Goal: Task Accomplishment & Management: Complete application form

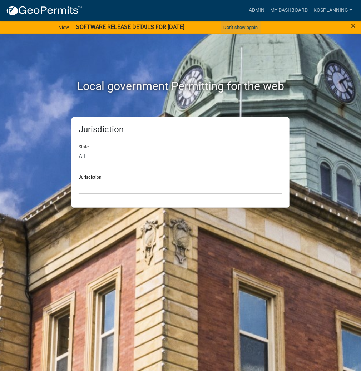
click at [253, 27] on button "Don't show again" at bounding box center [240, 27] width 40 height 12
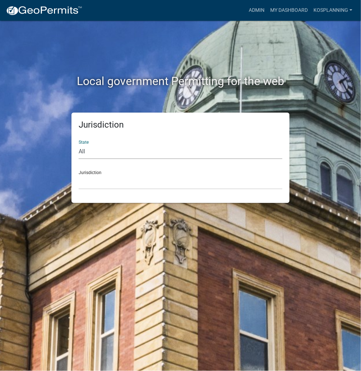
click at [158, 147] on select "All [US_STATE] [US_STATE] [US_STATE] [US_STATE] [US_STATE] [US_STATE] [US_STATE…" at bounding box center [181, 151] width 204 height 15
select select "[US_STATE]"
click at [79, 144] on select "All [US_STATE] [US_STATE] [US_STATE] [US_STATE] [US_STATE] [US_STATE] [US_STATE…" at bounding box center [181, 151] width 204 height 15
click at [146, 184] on select "City of [GEOGRAPHIC_DATA], [US_STATE] City of [GEOGRAPHIC_DATA], [US_STATE] Cit…" at bounding box center [181, 182] width 204 height 15
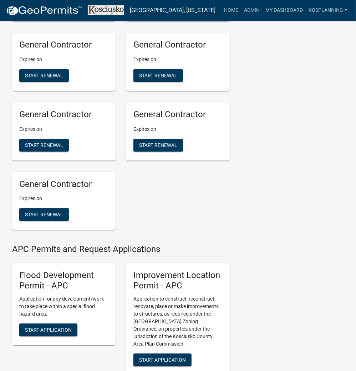
scroll to position [657, 0]
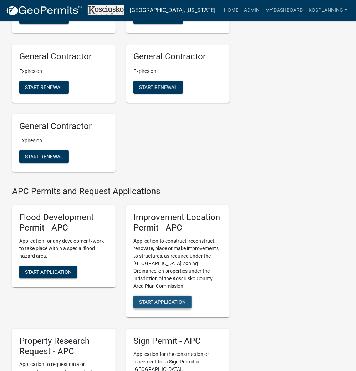
click at [173, 304] on span "Start Application" at bounding box center [162, 302] width 47 height 6
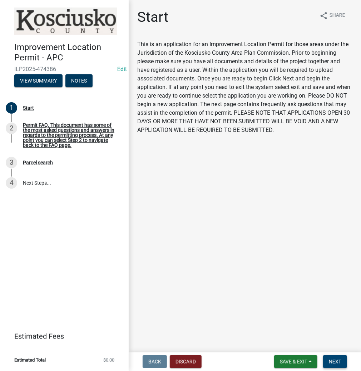
click at [334, 359] on span "Next" at bounding box center [335, 362] width 12 height 6
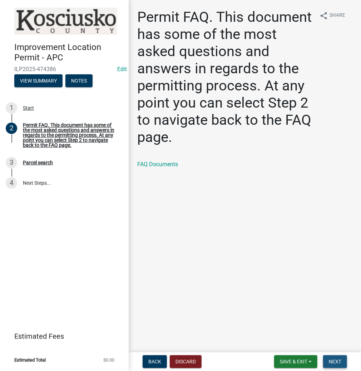
click at [331, 361] on span "Next" at bounding box center [335, 362] width 12 height 6
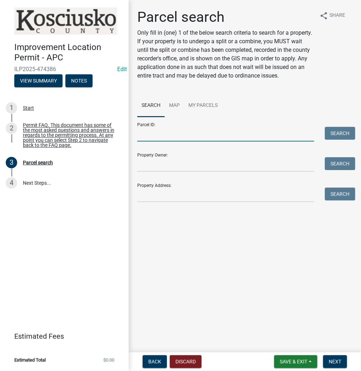
click at [222, 134] on input "Parcel ID:" at bounding box center [225, 134] width 177 height 15
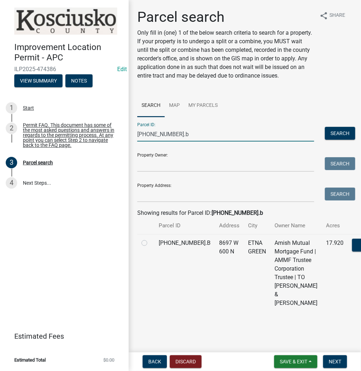
scroll to position [41, 0]
type input "[PHONE_NUMBER].b"
click at [150, 239] on label at bounding box center [150, 239] width 0 height 0
click at [150, 239] on input "radio" at bounding box center [152, 241] width 5 height 5
radio input "true"
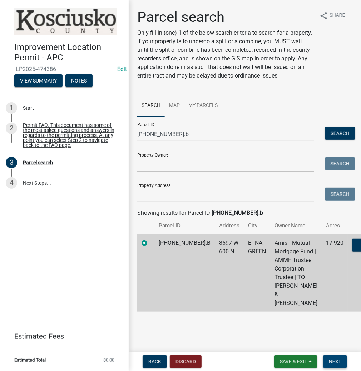
click at [333, 360] on span "Next" at bounding box center [335, 362] width 12 height 6
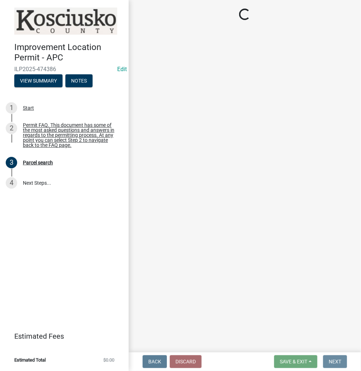
scroll to position [0, 0]
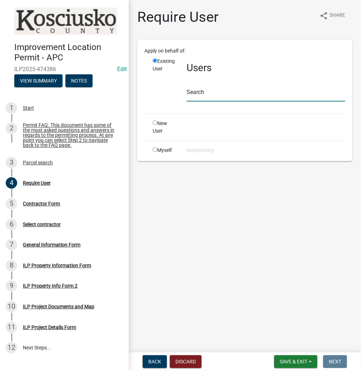
click at [258, 97] on input "text" at bounding box center [265, 94] width 159 height 15
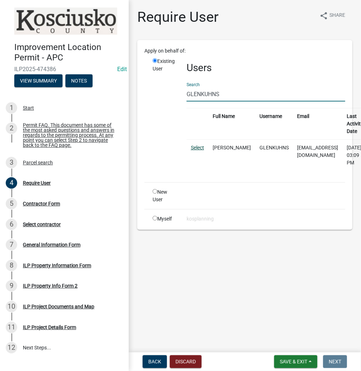
type input "GLENKUHNS"
click at [202, 147] on link "Select" at bounding box center [197, 148] width 13 height 6
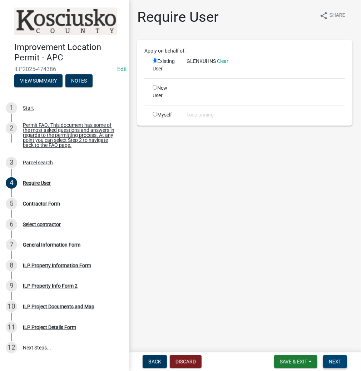
click at [337, 357] on button "Next" at bounding box center [335, 361] width 24 height 13
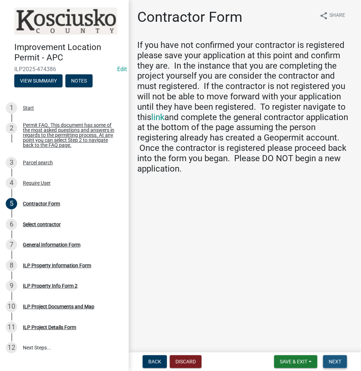
drag, startPoint x: 330, startPoint y: 359, endPoint x: 330, endPoint y: 346, distance: 12.1
click at [330, 359] on span "Next" at bounding box center [335, 362] width 12 height 6
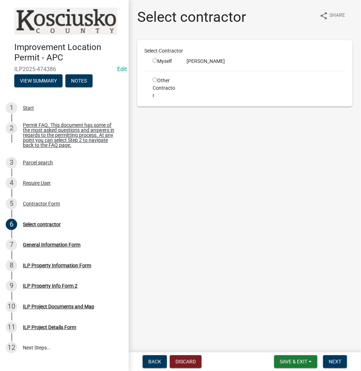
click at [154, 59] on input "radio" at bounding box center [154, 60] width 5 height 5
radio input "true"
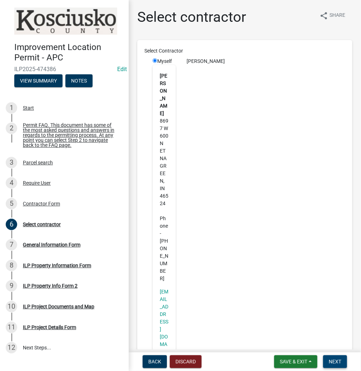
click at [333, 361] on span "Next" at bounding box center [335, 362] width 12 height 6
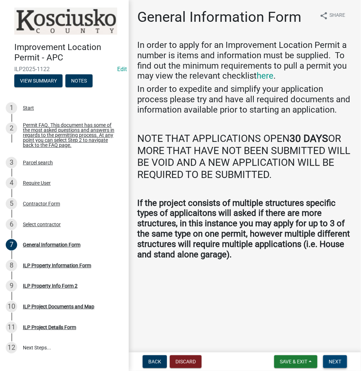
click at [335, 361] on span "Next" at bounding box center [335, 362] width 12 height 6
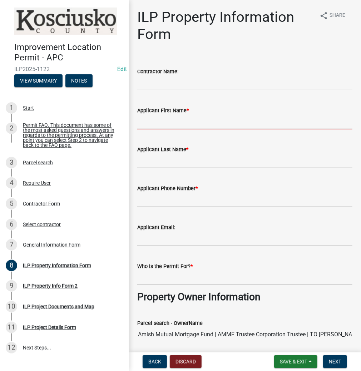
click at [232, 120] on input "Applicant First Name *" at bounding box center [244, 122] width 215 height 15
type input "[PERSON_NAME]"
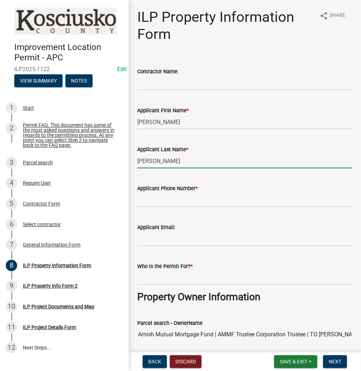
type input "[PERSON_NAME]"
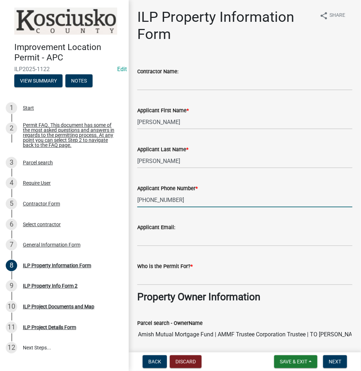
type input "[PHONE_NUMBER]"
click at [234, 276] on input "Who is the Permit For? *" at bounding box center [244, 277] width 215 height 15
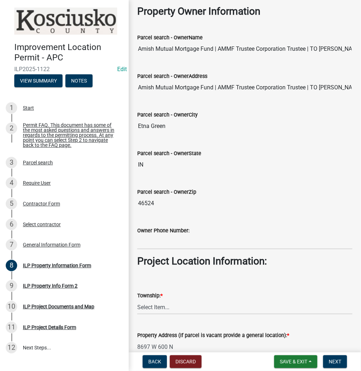
scroll to position [286, 0]
type input "[PERSON_NAME]"
click at [217, 306] on select "Select Item... [PERSON_NAME] - Elkhart Co Clay Etna [GEOGRAPHIC_DATA][PERSON_NA…" at bounding box center [244, 306] width 215 height 15
click at [137, 299] on select "Select Item... [PERSON_NAME] - Elkhart Co Clay Etna [GEOGRAPHIC_DATA][PERSON_NA…" at bounding box center [244, 306] width 215 height 15
select select "3422abd6-54fc-4c96-832b-3437041c7235"
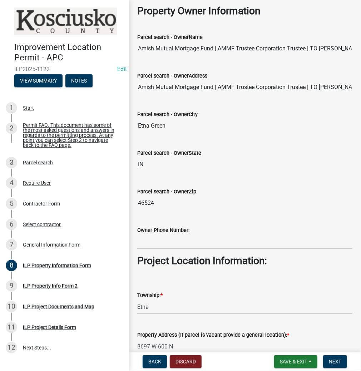
scroll to position [297, 0]
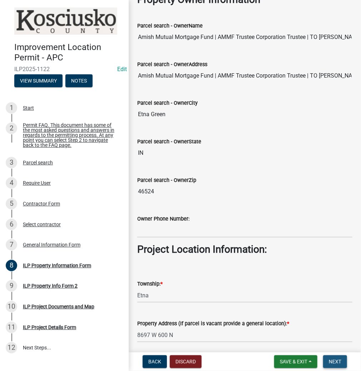
click at [326, 360] on button "Next" at bounding box center [335, 361] width 24 height 13
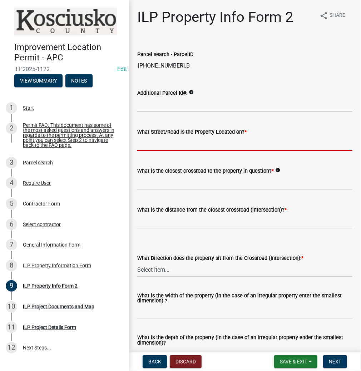
click at [181, 146] on input "What Street/Road is the Property Located on? *" at bounding box center [244, 143] width 215 height 15
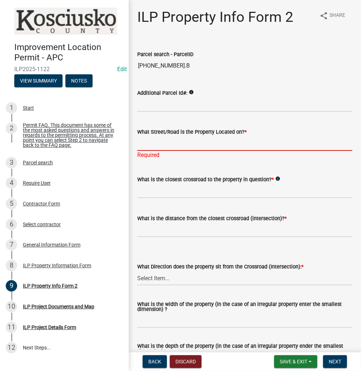
click at [258, 147] on input "What Street/Road is the Property Located on? *" at bounding box center [244, 143] width 215 height 15
type input "600 N"
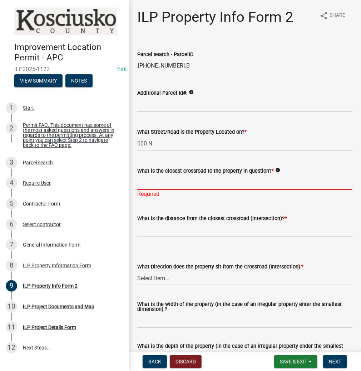
click at [185, 182] on input "What is the closest crossroad to the property in question? *" at bounding box center [244, 182] width 215 height 15
type input "900 W"
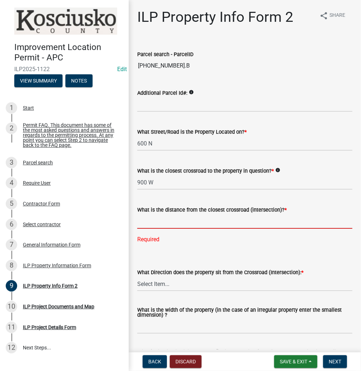
click at [171, 216] on input "text" at bounding box center [244, 221] width 215 height 15
type input "1200"
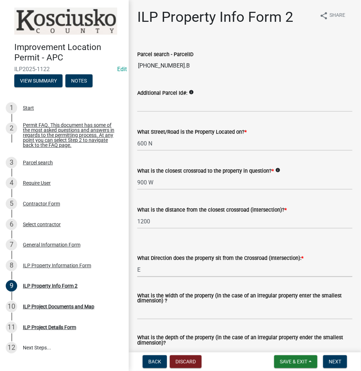
select select "5d8d9a6f-68f4-4910-b8ad-905844ed2da1"
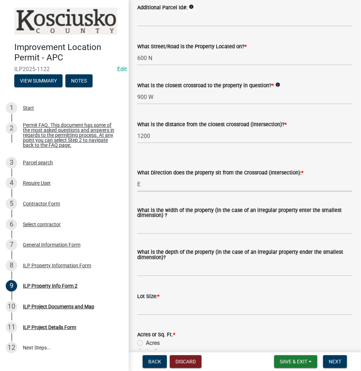
scroll to position [86, 0]
click at [212, 304] on input "text" at bounding box center [244, 307] width 215 height 15
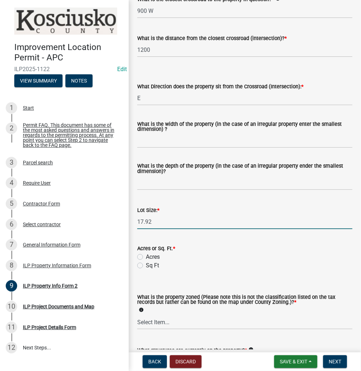
type input "17.92"
click at [146, 257] on label "Acres" at bounding box center [153, 256] width 14 height 9
click at [146, 257] on input "Acres" at bounding box center [148, 254] width 5 height 5
radio input "true"
click at [199, 326] on select "Select Item... Agricultural Agricultural 2 Commercial Environmental Industrial …" at bounding box center [244, 322] width 215 height 15
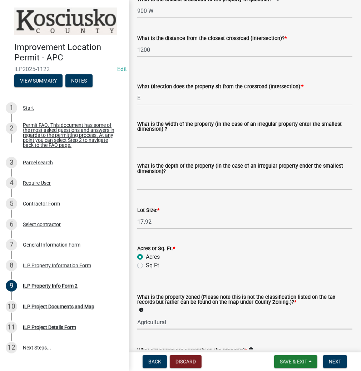
click at [137, 315] on select "Select Item... Agricultural Agricultural 2 Commercial Environmental Industrial …" at bounding box center [244, 322] width 215 height 15
select select "ea119d11-e52e-4559-b746-af06211fe819"
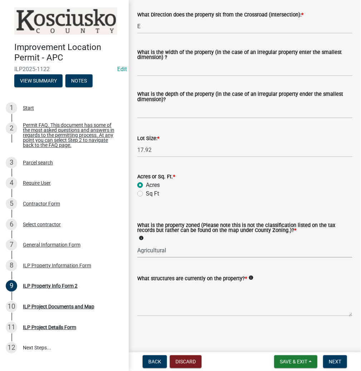
scroll to position [244, 0]
click at [195, 309] on textarea "What structures are currently on the property? *" at bounding box center [244, 299] width 215 height 34
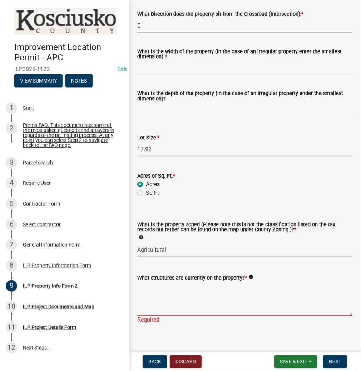
click at [176, 299] on textarea "What structures are currently on the property? *" at bounding box center [244, 299] width 215 height 34
type textarea "RESIDENCE, ACCESSORY"
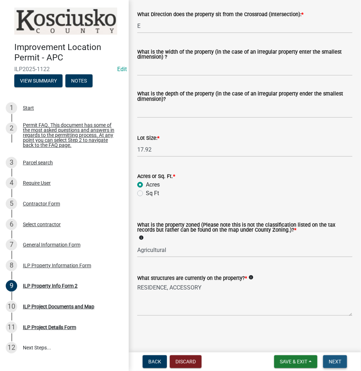
click at [335, 360] on span "Next" at bounding box center [335, 362] width 12 height 6
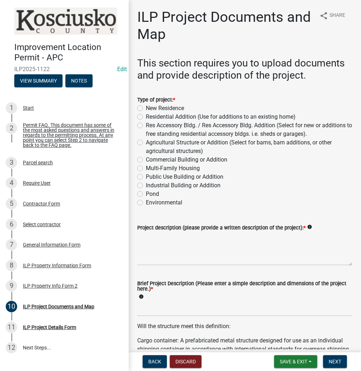
click at [146, 117] on label "Residential Addition (Use for additions to an existing home)" at bounding box center [221, 116] width 150 height 9
click at [146, 117] on input "Residential Addition (Use for additions to an existing home)" at bounding box center [148, 114] width 5 height 5
radio input "true"
click at [182, 247] on textarea "Project description (please provide a written description of the project): *" at bounding box center [244, 249] width 215 height 34
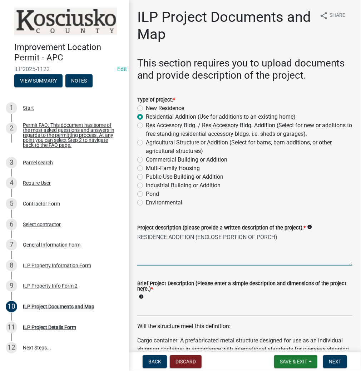
type textarea "RESIDENCE ADDITION (ENCLOSE PORTION OF PORCH)"
click at [156, 308] on input "Brief Project Description (Please enter a simple description and dimensions of …" at bounding box center [244, 308] width 215 height 15
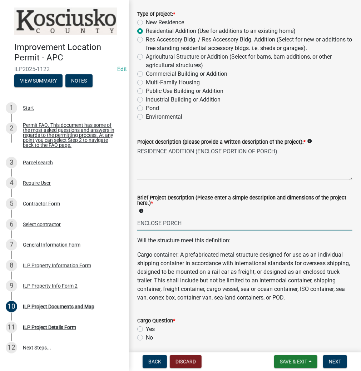
scroll to position [171, 0]
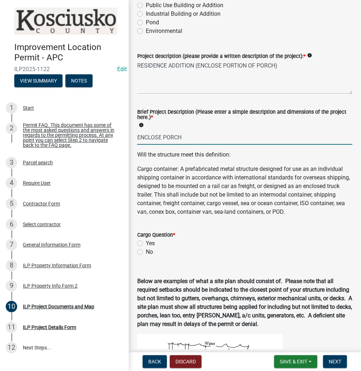
type input "ENCLOSE PORCH"
click at [146, 256] on label "No" at bounding box center [149, 251] width 7 height 9
click at [146, 252] on input "No" at bounding box center [148, 249] width 5 height 5
radio input "true"
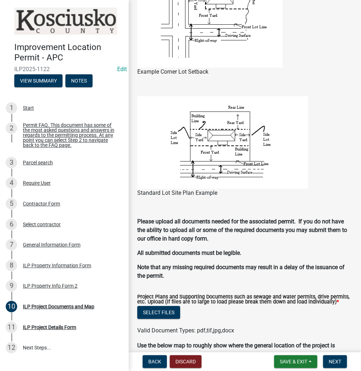
scroll to position [629, 0]
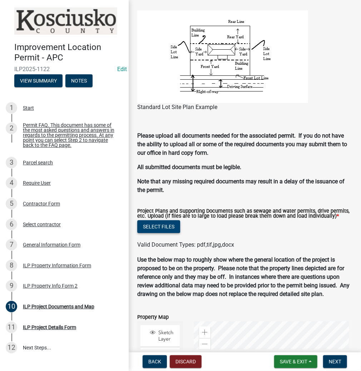
click at [156, 233] on button "Select files" at bounding box center [158, 226] width 43 height 13
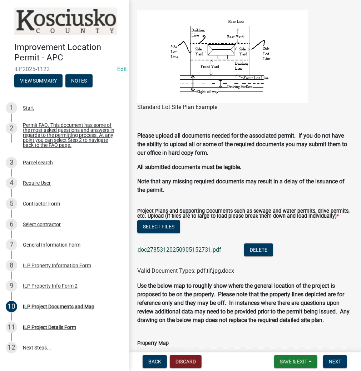
click at [180, 253] on link "doc27853120250905152731.pdf" at bounding box center [179, 249] width 84 height 7
click at [338, 361] on span "Next" at bounding box center [335, 362] width 12 height 6
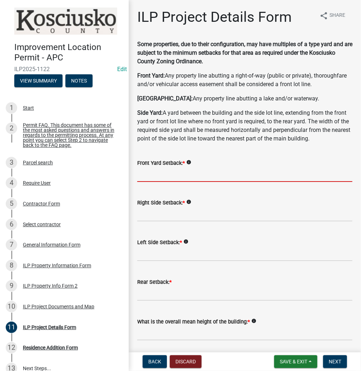
click at [227, 169] on input "text" at bounding box center [244, 174] width 215 height 15
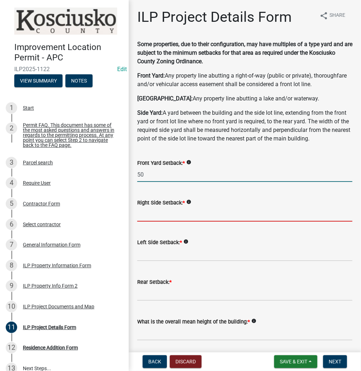
type input "50.0"
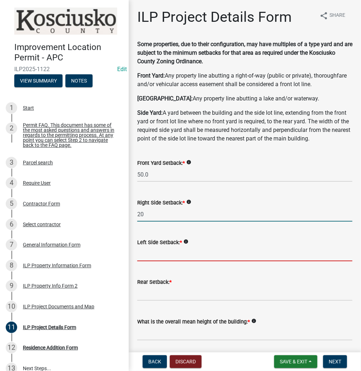
type input "20.0"
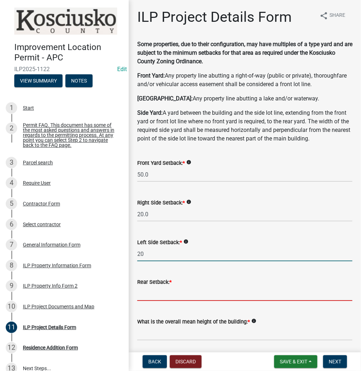
type input "20.0"
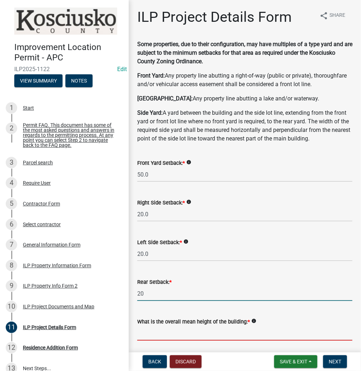
type input "20.0"
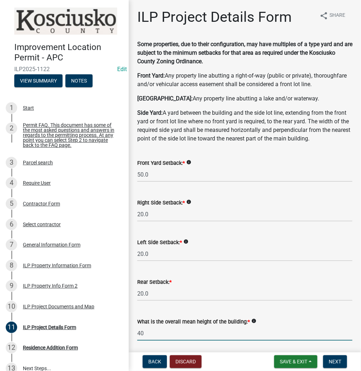
type input "40.0"
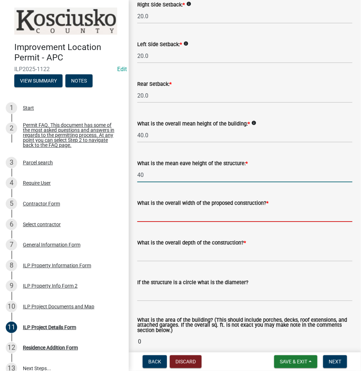
type input "40.0"
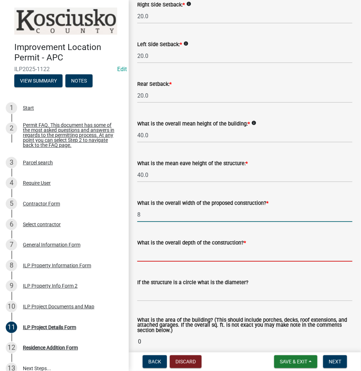
type input "8.00"
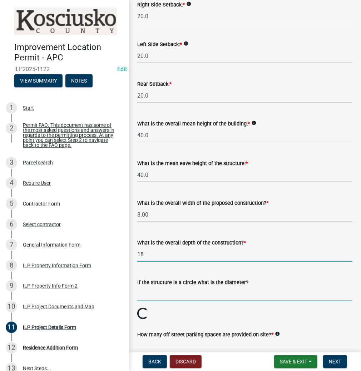
type input "18.00"
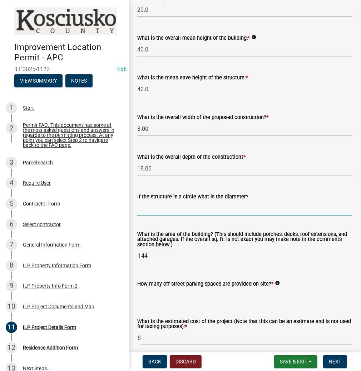
scroll to position [312, 0]
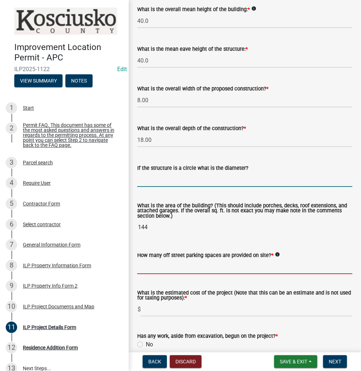
click at [222, 270] on input "text" at bounding box center [244, 266] width 215 height 15
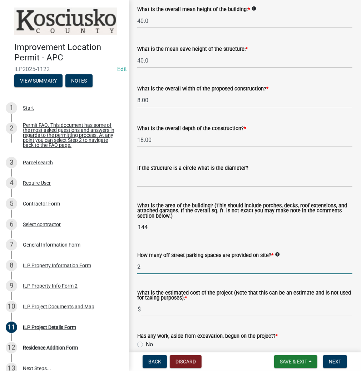
type input "2"
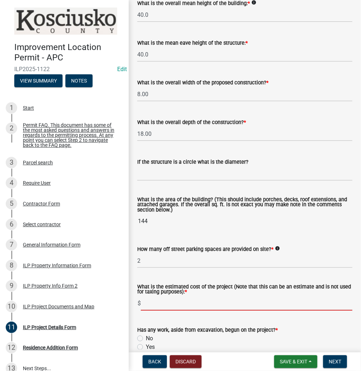
scroll to position [369, 0]
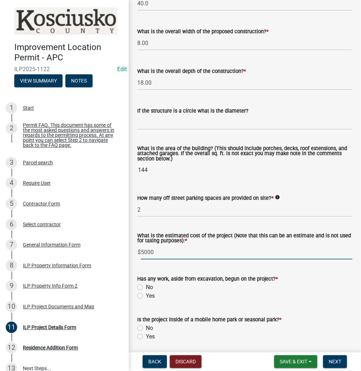
type input "5000"
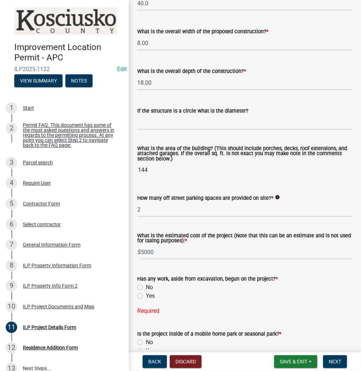
click at [146, 287] on label "No" at bounding box center [149, 287] width 7 height 9
click at [146, 287] on input "No" at bounding box center [148, 285] width 5 height 5
radio input "true"
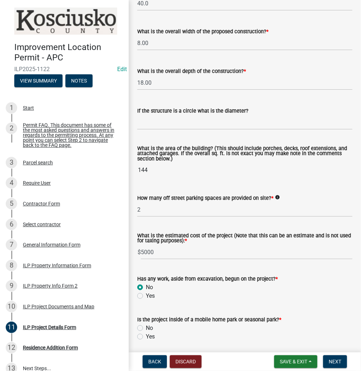
click at [146, 328] on label "No" at bounding box center [149, 328] width 7 height 9
click at [146, 328] on input "No" at bounding box center [148, 326] width 5 height 5
radio input "true"
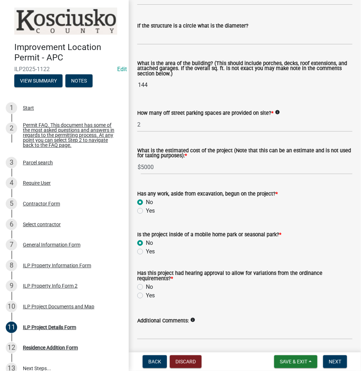
scroll to position [455, 0]
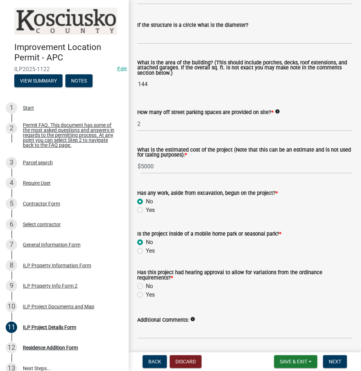
click at [146, 286] on label "No" at bounding box center [149, 286] width 7 height 9
click at [146, 286] on input "No" at bounding box center [148, 284] width 5 height 5
radio input "true"
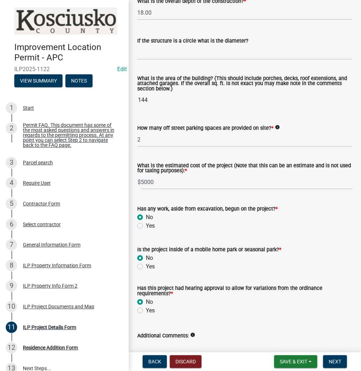
scroll to position [478, 0]
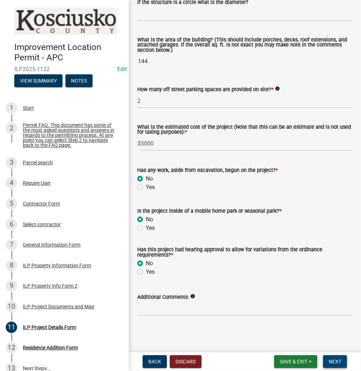
click at [332, 359] on span "Next" at bounding box center [335, 362] width 12 height 6
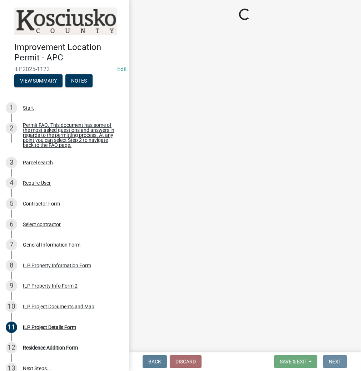
scroll to position [0, 0]
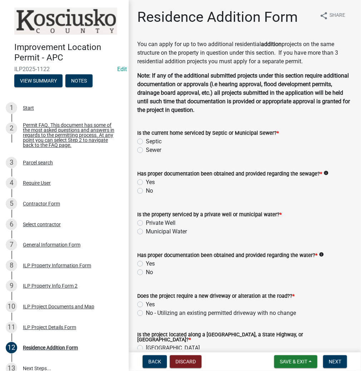
click at [146, 140] on label "Septic" at bounding box center [154, 141] width 16 height 9
click at [146, 140] on input "Septic" at bounding box center [148, 139] width 5 height 5
radio input "true"
click at [146, 180] on label "Yes" at bounding box center [150, 182] width 9 height 9
click at [146, 180] on input "Yes" at bounding box center [148, 180] width 5 height 5
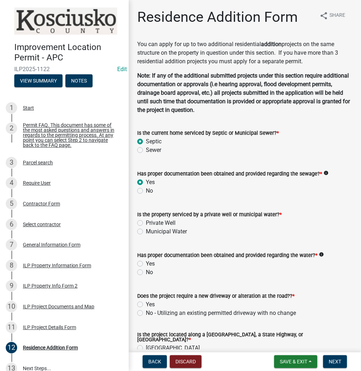
radio input "true"
click at [146, 222] on label "Private Well" at bounding box center [161, 223] width 30 height 9
click at [146, 222] on input "Private Well" at bounding box center [148, 221] width 5 height 5
radio input "true"
click at [146, 264] on label "Yes" at bounding box center [150, 263] width 9 height 9
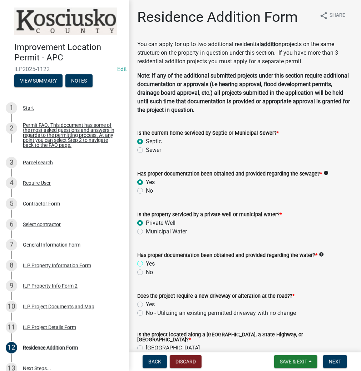
click at [146, 264] on input "Yes" at bounding box center [148, 261] width 5 height 5
radio input "true"
click at [146, 311] on label "No - Utilizing an existing permitted driveway with no change" at bounding box center [221, 313] width 150 height 9
click at [146, 311] on input "No - Utilizing an existing permitted driveway with no change" at bounding box center [148, 311] width 5 height 5
radio input "true"
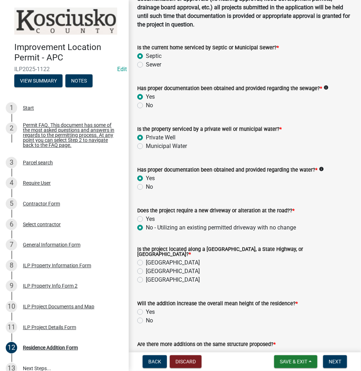
scroll to position [86, 0]
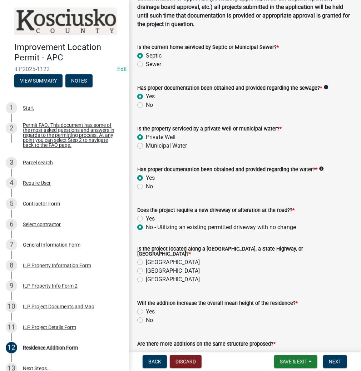
click at [146, 259] on label "[GEOGRAPHIC_DATA]" at bounding box center [173, 262] width 54 height 9
click at [146, 259] on input "[GEOGRAPHIC_DATA]" at bounding box center [148, 260] width 5 height 5
radio input "true"
click at [146, 316] on label "No" at bounding box center [149, 320] width 7 height 9
click at [146, 316] on input "No" at bounding box center [148, 318] width 5 height 5
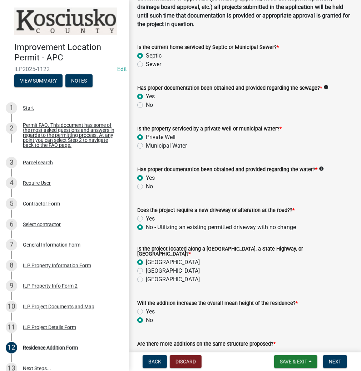
radio input "true"
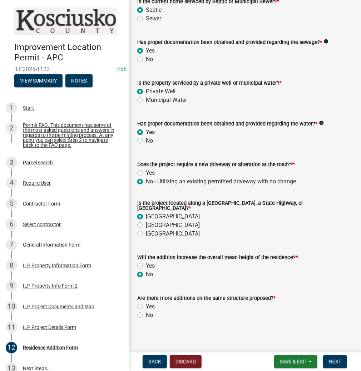
scroll to position [133, 0]
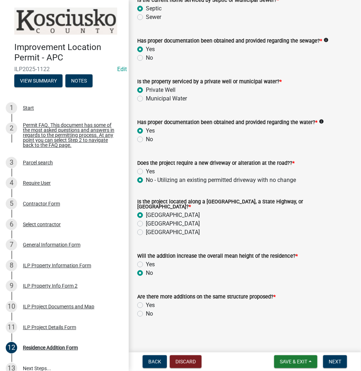
click at [146, 310] on label "No" at bounding box center [149, 313] width 7 height 9
click at [146, 310] on input "No" at bounding box center [148, 311] width 5 height 5
radio input "true"
click at [333, 359] on span "Next" at bounding box center [335, 362] width 12 height 6
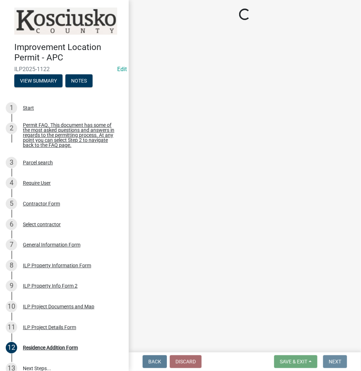
scroll to position [0, 0]
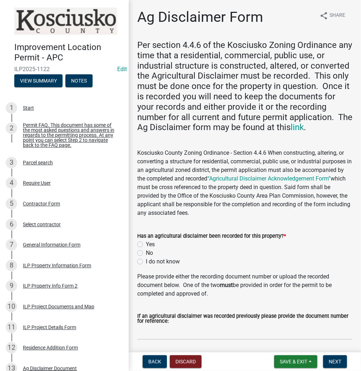
click at [146, 245] on label "Yes" at bounding box center [150, 244] width 9 height 9
click at [146, 245] on input "Yes" at bounding box center [148, 242] width 5 height 5
radio input "true"
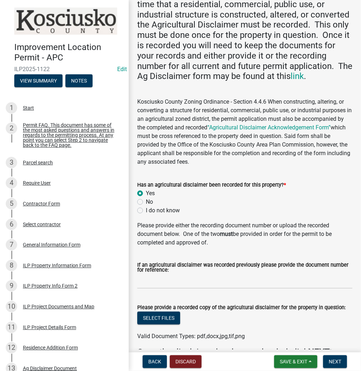
scroll to position [57, 0]
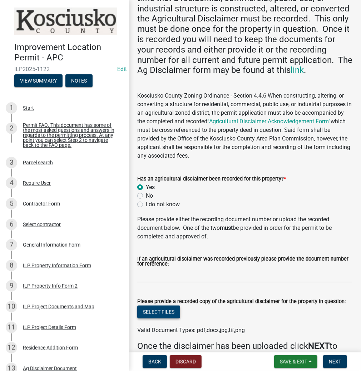
click at [157, 308] on button "Select files" at bounding box center [158, 311] width 43 height 13
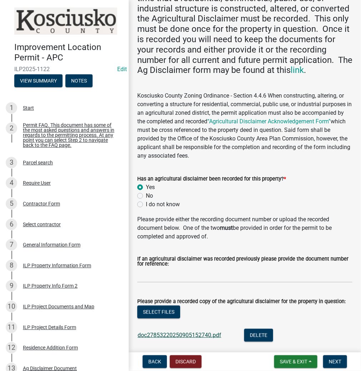
click at [203, 333] on link "doc27853220250905152740.pdf" at bounding box center [179, 334] width 84 height 7
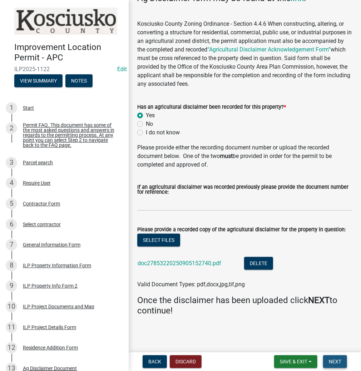
click at [330, 361] on span "Next" at bounding box center [335, 362] width 12 height 6
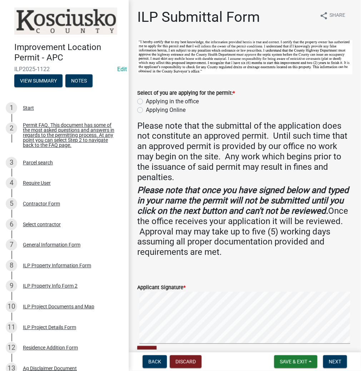
click at [146, 101] on label "Applying in the office" at bounding box center [172, 101] width 53 height 9
click at [146, 101] on input "Applying in the office" at bounding box center [148, 99] width 5 height 5
radio input "true"
click at [250, 286] on form "Applicant Signature * Clear" at bounding box center [244, 316] width 215 height 85
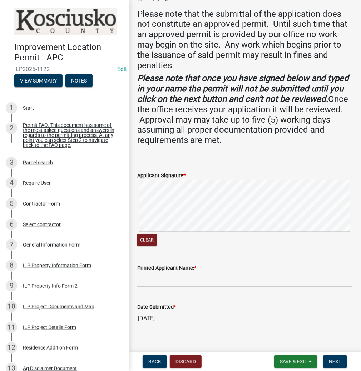
scroll to position [114, 0]
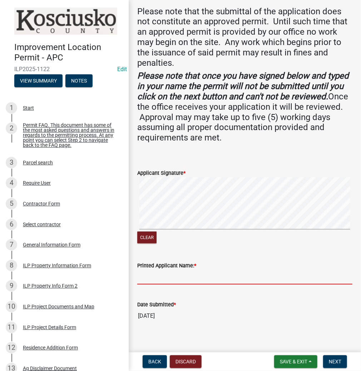
click at [209, 281] on input "Printed Applicant Name: *" at bounding box center [244, 277] width 215 height 15
type input "[PERSON_NAME]"
click at [331, 364] on span "Next" at bounding box center [335, 362] width 12 height 6
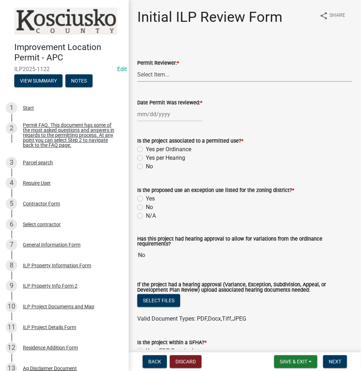
click at [189, 79] on select "Select Item... MMS LT AT CS [PERSON_NAME]" at bounding box center [244, 74] width 215 height 15
click at [137, 67] on select "Select Item... MMS LT AT CS [PERSON_NAME]" at bounding box center [244, 74] width 215 height 15
select select "d95389f4-ab5a-4603-9826-29cf73316391"
select select "9"
select select "2025"
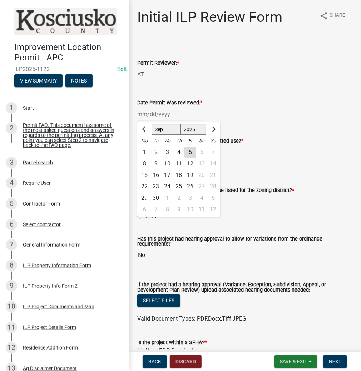
click at [172, 115] on div "[PERSON_NAME] Feb Mar Apr [PERSON_NAME][DATE] Oct Nov [DATE] 1526 1527 1528 152…" at bounding box center [169, 114] width 65 height 15
click at [189, 152] on div "5" at bounding box center [189, 151] width 11 height 11
type input "[DATE]"
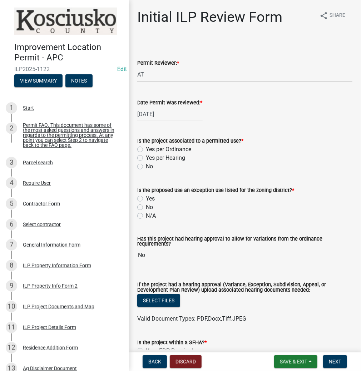
click at [146, 149] on label "Yes per Ordinance" at bounding box center [168, 149] width 45 height 9
click at [146, 149] on input "Yes per Ordinance" at bounding box center [148, 147] width 5 height 5
radio input "true"
click at [146, 214] on label "N/A" at bounding box center [151, 215] width 10 height 9
click at [146, 214] on input "N/A" at bounding box center [148, 213] width 5 height 5
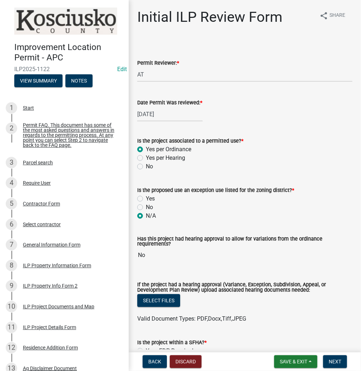
radio input "true"
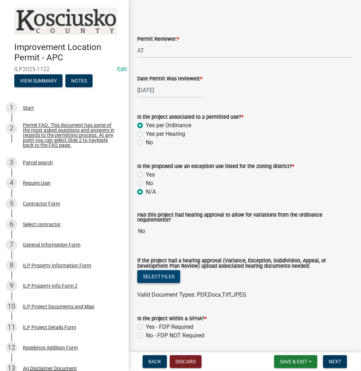
scroll to position [57, 0]
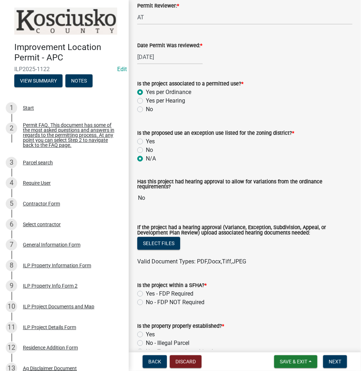
click at [146, 301] on label "No - FDP NOT Required" at bounding box center [175, 302] width 59 height 9
click at [146, 301] on input "No - FDP NOT Required" at bounding box center [148, 300] width 5 height 5
radio input "true"
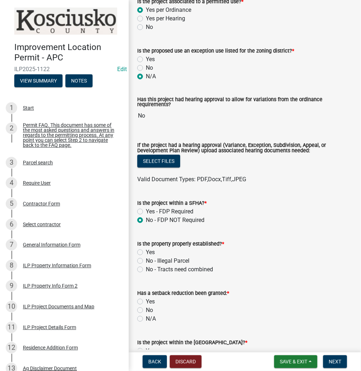
scroll to position [143, 0]
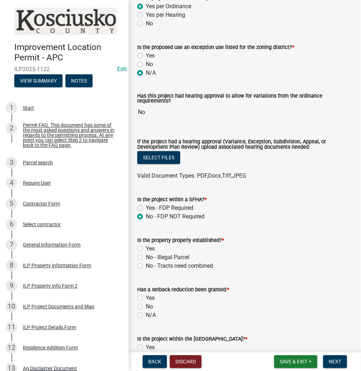
click at [146, 248] on label "Yes" at bounding box center [150, 248] width 9 height 9
click at [146, 248] on input "Yes" at bounding box center [148, 246] width 5 height 5
radio input "true"
click at [146, 315] on label "N/A" at bounding box center [151, 315] width 10 height 9
click at [146, 315] on input "N/A" at bounding box center [148, 313] width 5 height 5
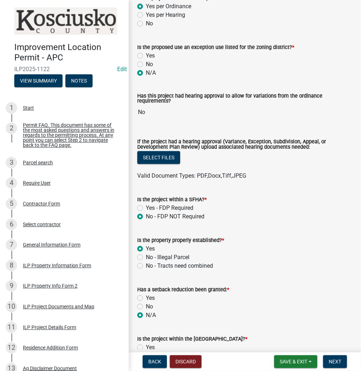
radio input "true"
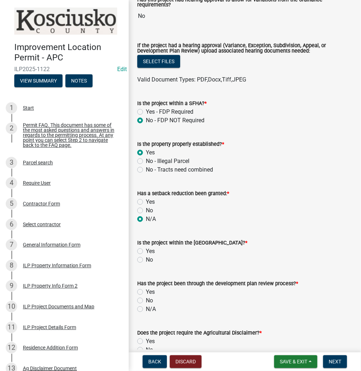
scroll to position [257, 0]
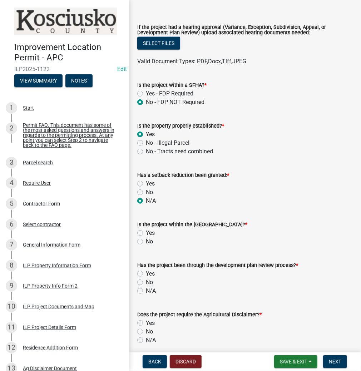
click at [146, 242] on label "No" at bounding box center [149, 241] width 7 height 9
click at [146, 242] on input "No" at bounding box center [148, 239] width 5 height 5
radio input "true"
click at [146, 291] on label "N/A" at bounding box center [151, 290] width 10 height 9
click at [146, 291] on input "N/A" at bounding box center [148, 288] width 5 height 5
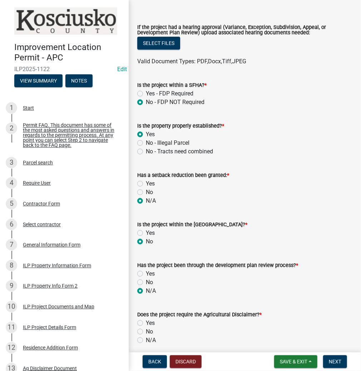
radio input "true"
click at [146, 320] on label "Yes" at bounding box center [150, 323] width 9 height 9
click at [146, 320] on input "Yes" at bounding box center [148, 321] width 5 height 5
radio input "true"
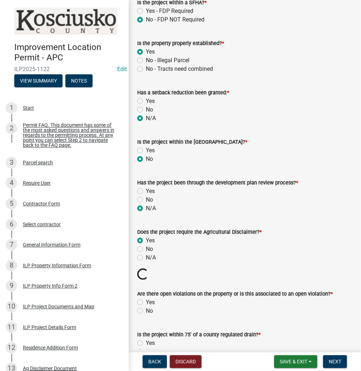
scroll to position [343, 0]
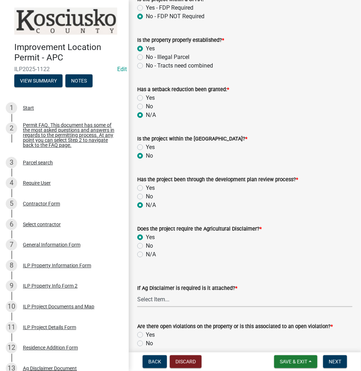
click at [162, 302] on select "Select Item... Yes No" at bounding box center [244, 299] width 215 height 15
click at [137, 292] on select "Select Item... Yes No" at bounding box center [244, 299] width 215 height 15
select select "c0fa77dd-9ee0-4144-9979-eb2eebb8c086"
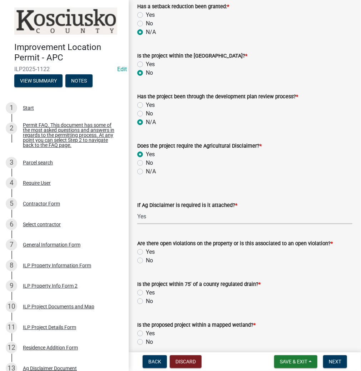
scroll to position [457, 0]
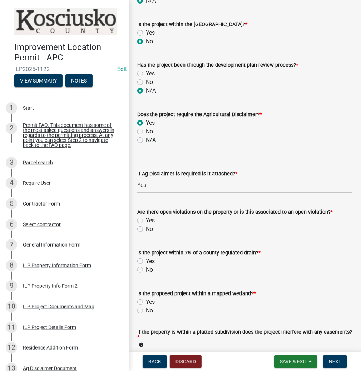
click at [146, 229] on label "No" at bounding box center [149, 229] width 7 height 9
click at [146, 229] on input "No" at bounding box center [148, 227] width 5 height 5
radio input "true"
click at [146, 269] on label "No" at bounding box center [149, 269] width 7 height 9
click at [146, 269] on input "No" at bounding box center [148, 267] width 5 height 5
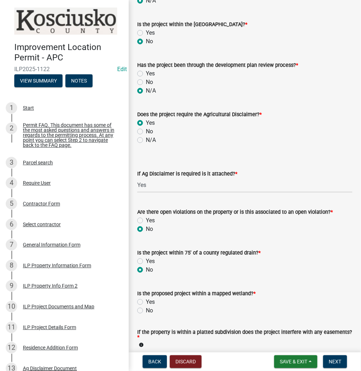
radio input "true"
click at [146, 309] on label "No" at bounding box center [149, 310] width 7 height 9
click at [146, 309] on input "No" at bounding box center [148, 308] width 5 height 5
radio input "true"
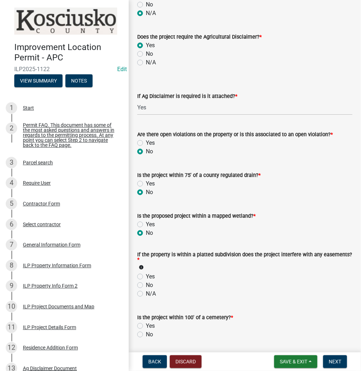
scroll to position [543, 0]
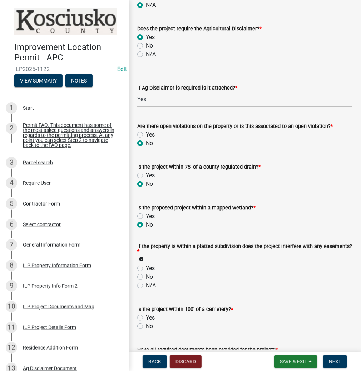
click at [146, 284] on label "N/A" at bounding box center [151, 285] width 10 height 9
click at [146, 284] on input "N/A" at bounding box center [148, 283] width 5 height 5
radio input "true"
click at [146, 324] on label "No" at bounding box center [149, 326] width 7 height 9
click at [146, 324] on input "No" at bounding box center [148, 324] width 5 height 5
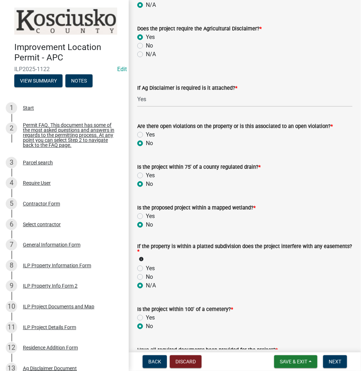
radio input "true"
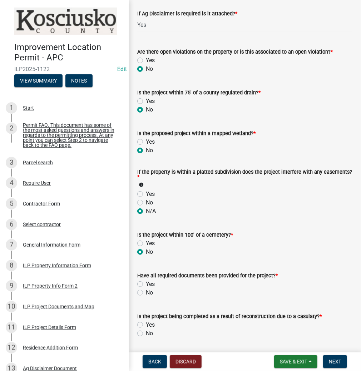
scroll to position [657, 0]
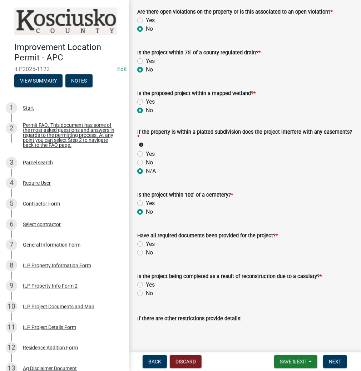
click at [146, 246] on label "Yes" at bounding box center [150, 244] width 9 height 9
click at [146, 244] on input "Yes" at bounding box center [148, 242] width 5 height 5
radio input "true"
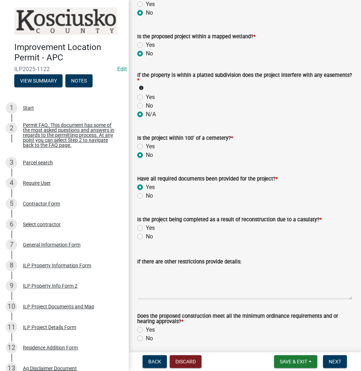
scroll to position [714, 0]
click at [146, 237] on label "No" at bounding box center [149, 236] width 7 height 9
click at [146, 236] on input "No" at bounding box center [148, 234] width 5 height 5
radio input "true"
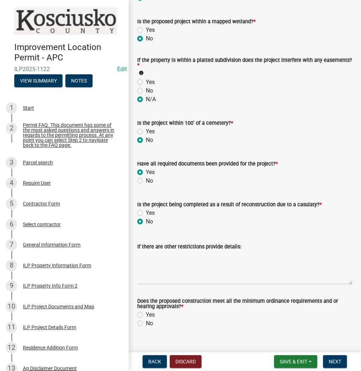
scroll to position [742, 0]
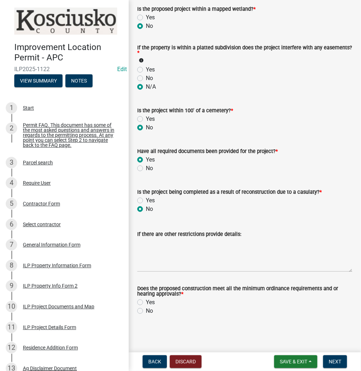
click at [146, 300] on label "Yes" at bounding box center [150, 302] width 9 height 9
click at [146, 300] on input "Yes" at bounding box center [148, 300] width 5 height 5
radio input "true"
click at [334, 361] on span "Next" at bounding box center [335, 362] width 12 height 6
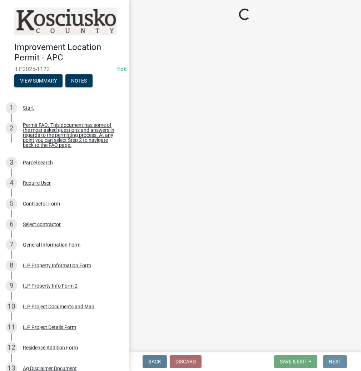
scroll to position [0, 0]
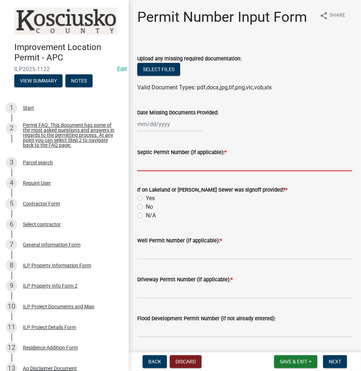
click at [165, 167] on input "Septic Permit Number (if applicable): *" at bounding box center [244, 163] width 215 height 15
type input "LETTER"
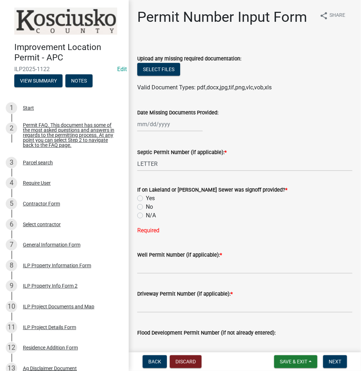
click at [146, 215] on label "N/A" at bounding box center [151, 215] width 10 height 9
click at [146, 215] on input "N/A" at bounding box center [148, 213] width 5 height 5
radio input "true"
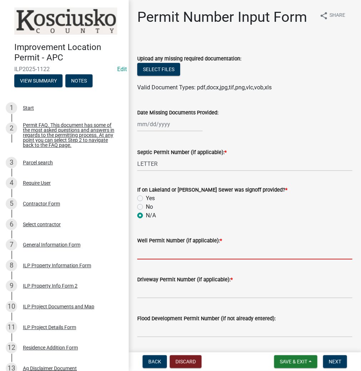
click at [196, 252] on input "Well Permit Number (if applicable): *" at bounding box center [244, 252] width 215 height 15
type input "LETTER"
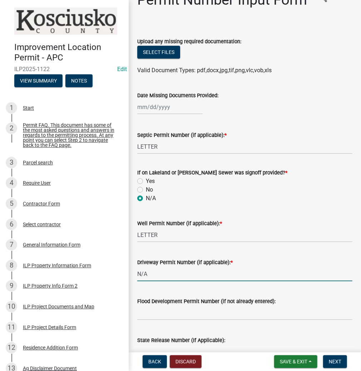
scroll to position [86, 0]
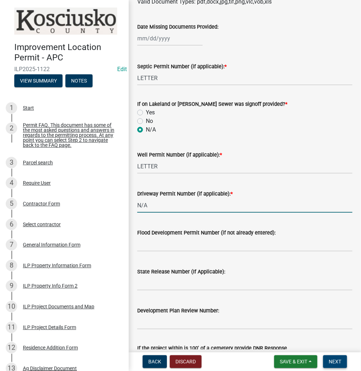
type input "N/A"
click at [334, 363] on span "Next" at bounding box center [335, 362] width 12 height 6
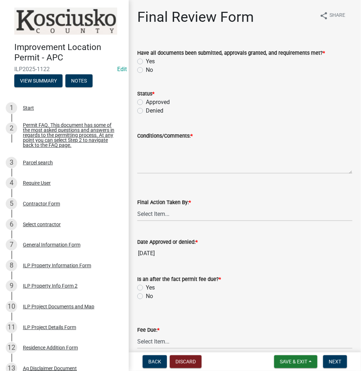
click at [146, 61] on label "Yes" at bounding box center [150, 61] width 9 height 9
click at [146, 61] on input "Yes" at bounding box center [148, 59] width 5 height 5
radio input "true"
click at [146, 103] on label "Approved" at bounding box center [158, 102] width 24 height 9
click at [146, 102] on input "Approved" at bounding box center [148, 100] width 5 height 5
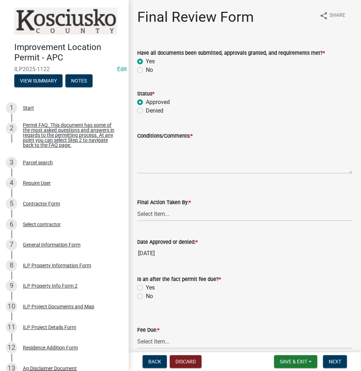
radio input "true"
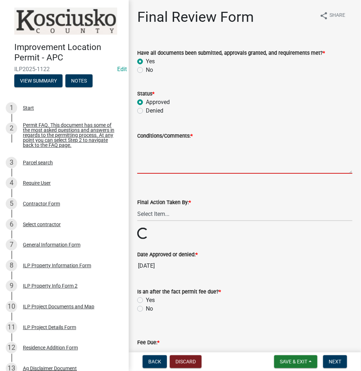
click at [163, 161] on textarea "Conditions/Comments: *" at bounding box center [244, 157] width 215 height 34
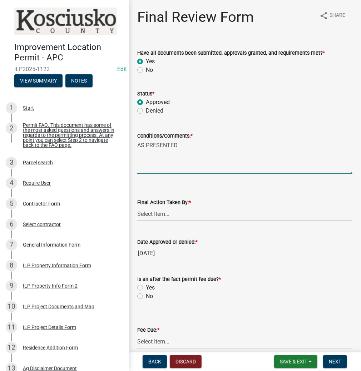
type textarea "AS PRESENTED"
click at [164, 218] on select "Select Item... MMS LT AT CS [PERSON_NAME]" at bounding box center [244, 213] width 215 height 15
click at [137, 206] on select "Select Item... MMS LT AT CS [PERSON_NAME]" at bounding box center [244, 213] width 215 height 15
select select "d95389f4-ab5a-4603-9826-29cf73316391"
click at [146, 295] on label "No" at bounding box center [149, 296] width 7 height 9
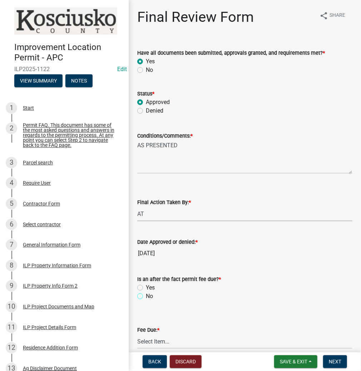
click at [146, 295] on input "No" at bounding box center [148, 294] width 5 height 5
radio input "true"
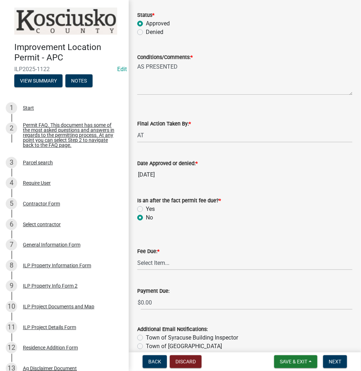
scroll to position [86, 0]
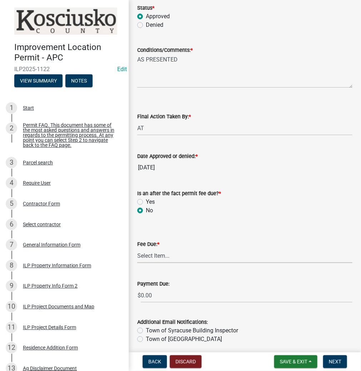
click at [169, 255] on select "Select Item... N/A $10.00 $25.00 $125.00 $250 $500 $500 + $10.00 for every 10 s…" at bounding box center [244, 255] width 215 height 15
click at [137, 248] on select "Select Item... N/A $10.00 $25.00 $125.00 $250 $500 $500 + $10.00 for every 10 s…" at bounding box center [244, 255] width 215 height 15
select select "6f482d1d-eb35-47e6-92b0-143404755581"
click at [337, 361] on span "Next" at bounding box center [335, 362] width 12 height 6
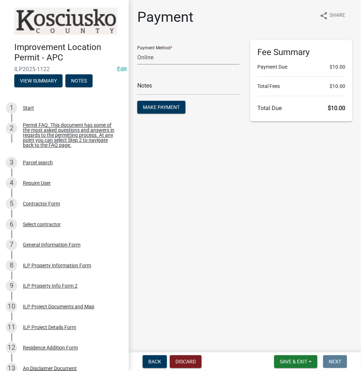
click at [155, 59] on select "Credit Card POS Check Cash Online" at bounding box center [188, 57] width 102 height 15
select select "2: 1"
click at [137, 50] on select "Credit Card POS Check Cash Online" at bounding box center [188, 57] width 102 height 15
click at [155, 108] on span "Make Payment" at bounding box center [161, 107] width 37 height 6
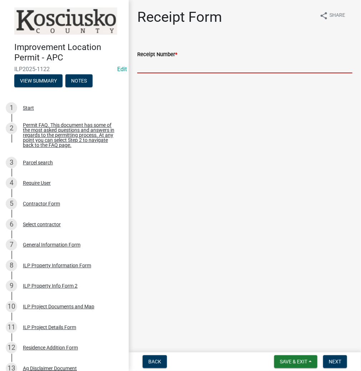
click at [180, 62] on input "Receipt Number *" at bounding box center [244, 66] width 215 height 15
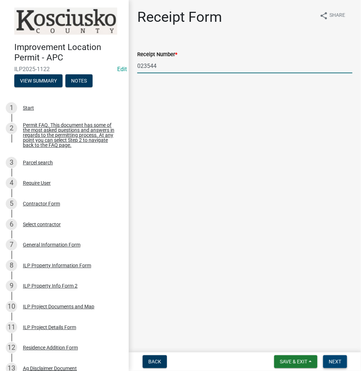
type input "023544"
click at [335, 359] on span "Next" at bounding box center [335, 362] width 12 height 6
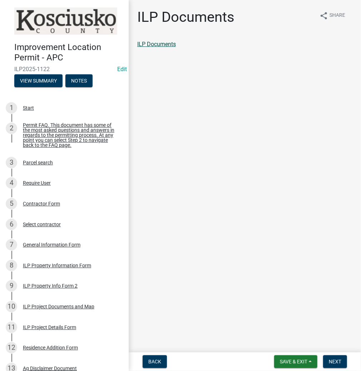
click at [158, 46] on link "ILP Documents" at bounding box center [156, 44] width 39 height 7
click at [332, 361] on span "Next" at bounding box center [335, 362] width 12 height 6
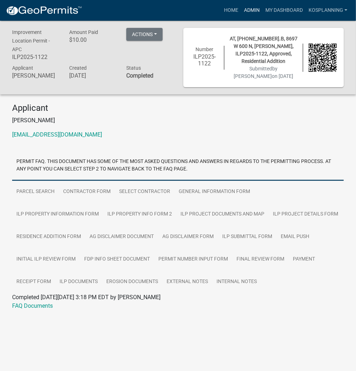
click at [250, 9] on link "Admin" at bounding box center [251, 11] width 21 height 14
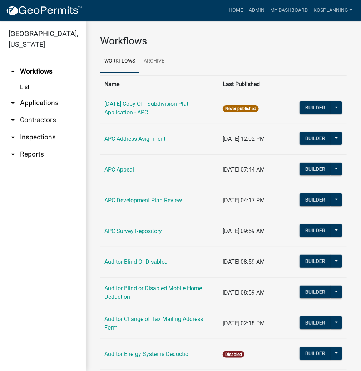
click at [36, 103] on link "arrow_drop_down Applications" at bounding box center [43, 102] width 86 height 17
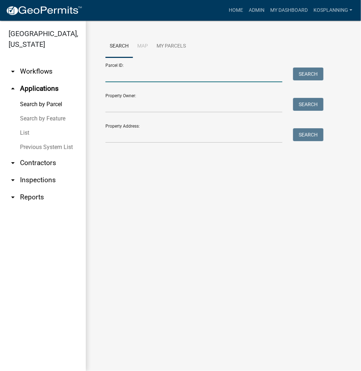
click at [147, 73] on input "Parcel ID:" at bounding box center [193, 74] width 177 height 15
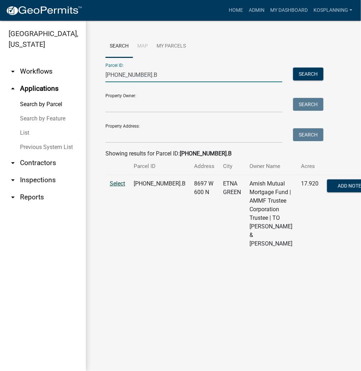
type input "[PHONE_NUMBER].B"
click at [115, 187] on span "Select" at bounding box center [117, 183] width 15 height 7
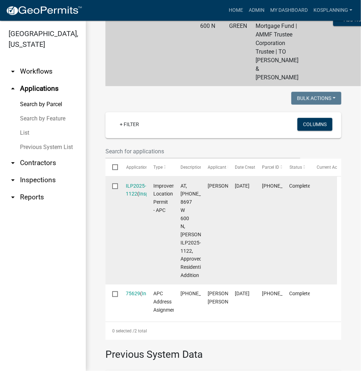
scroll to position [222, 0]
